Goal: Find specific page/section: Find specific page/section

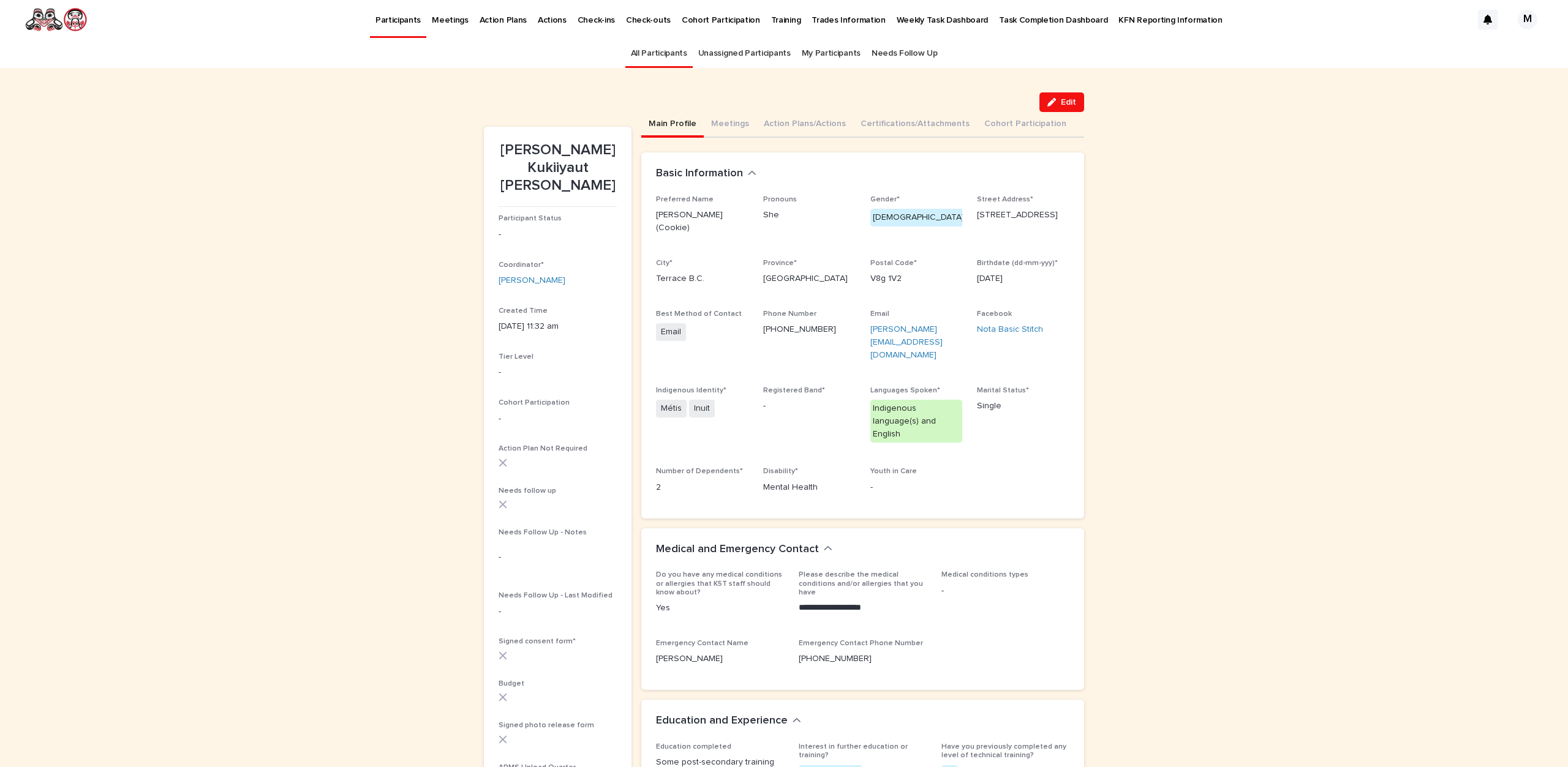
click at [655, 49] on link "All Participants" at bounding box center [659, 53] width 56 height 29
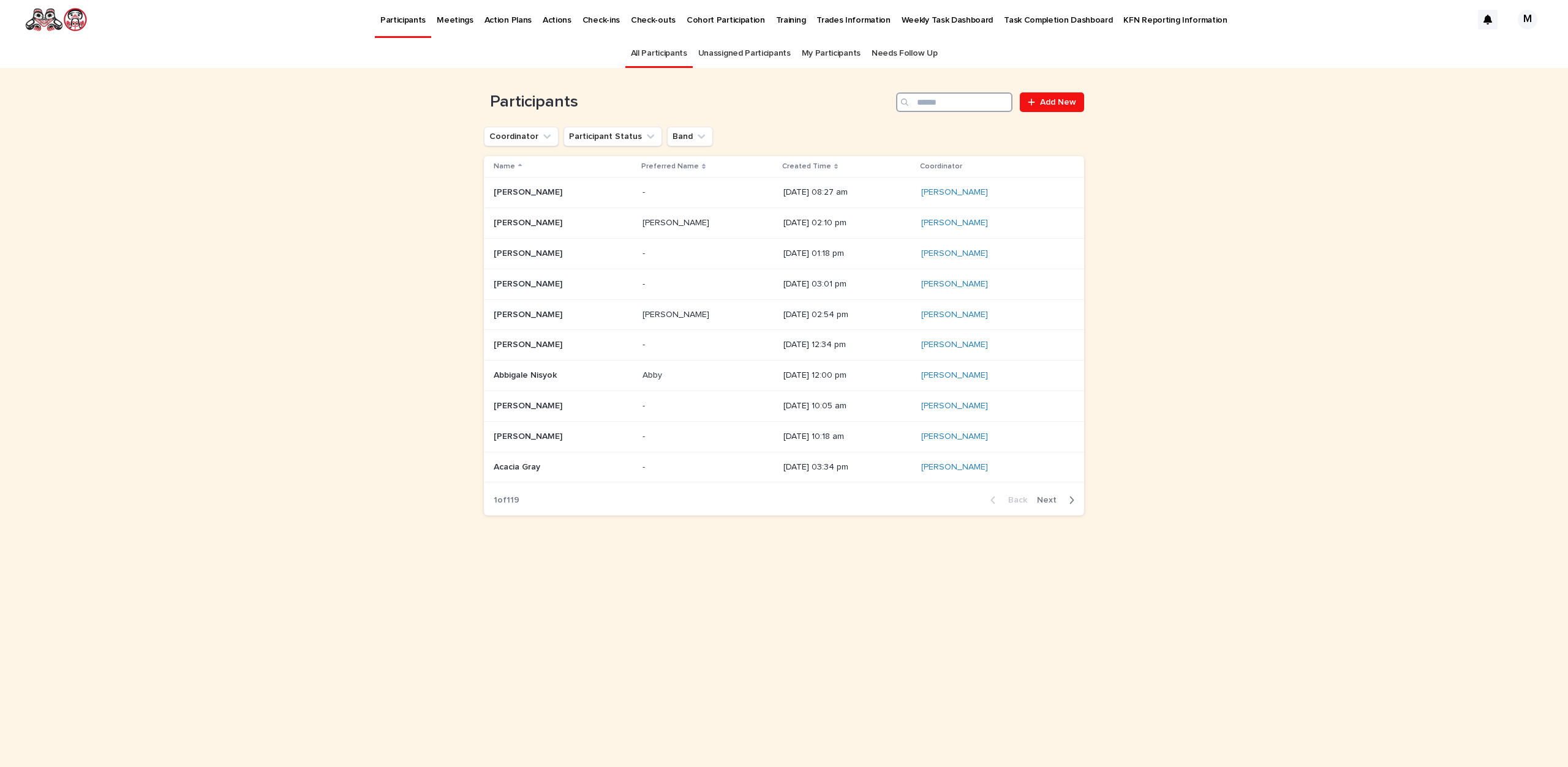
click at [960, 101] on input "Search" at bounding box center [954, 102] width 117 height 20
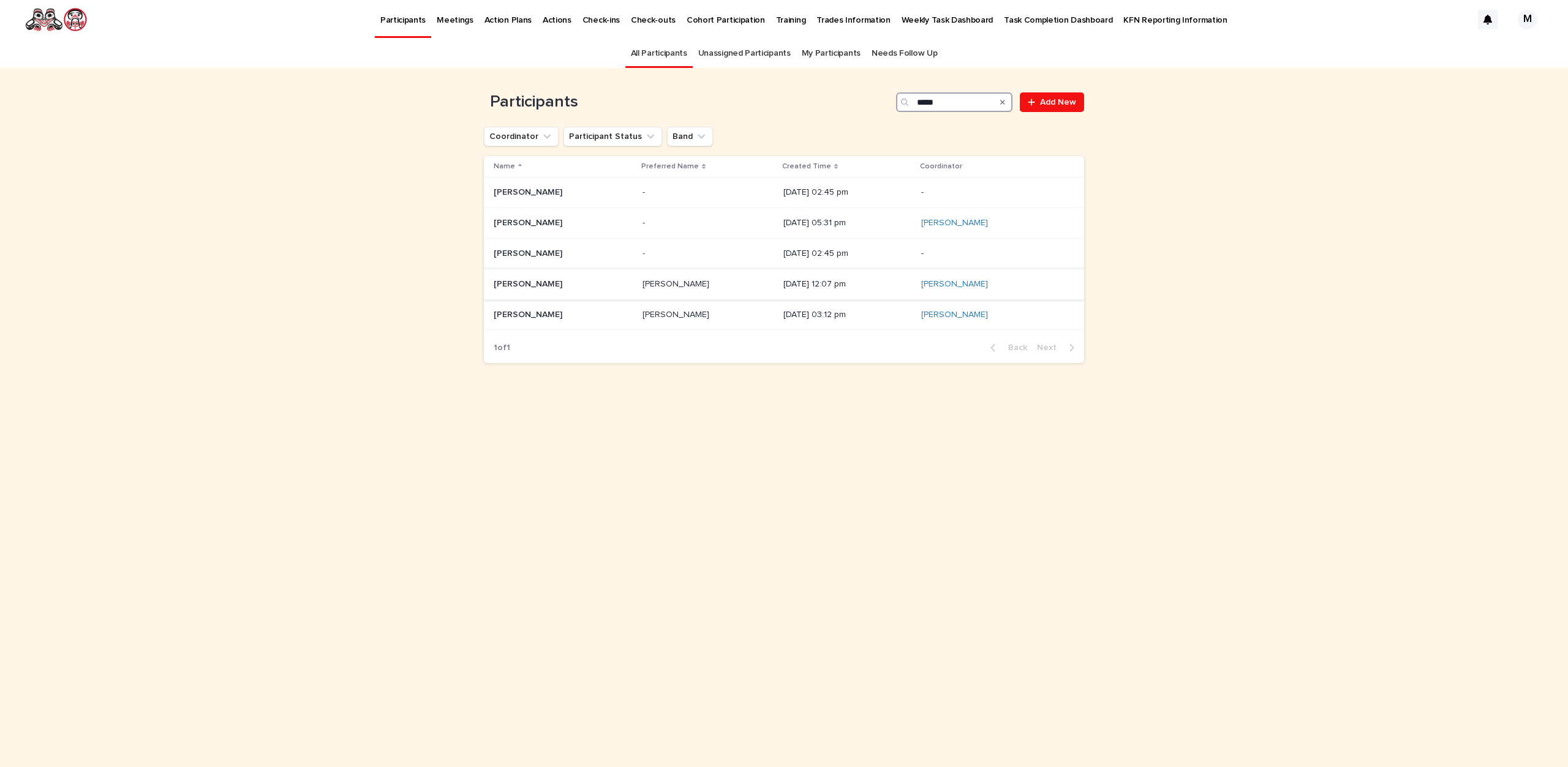
type input "*****"
click at [792, 280] on p "[DATE] 12:07 pm" at bounding box center [847, 284] width 128 height 10
